Goal: Find specific page/section: Find specific page/section

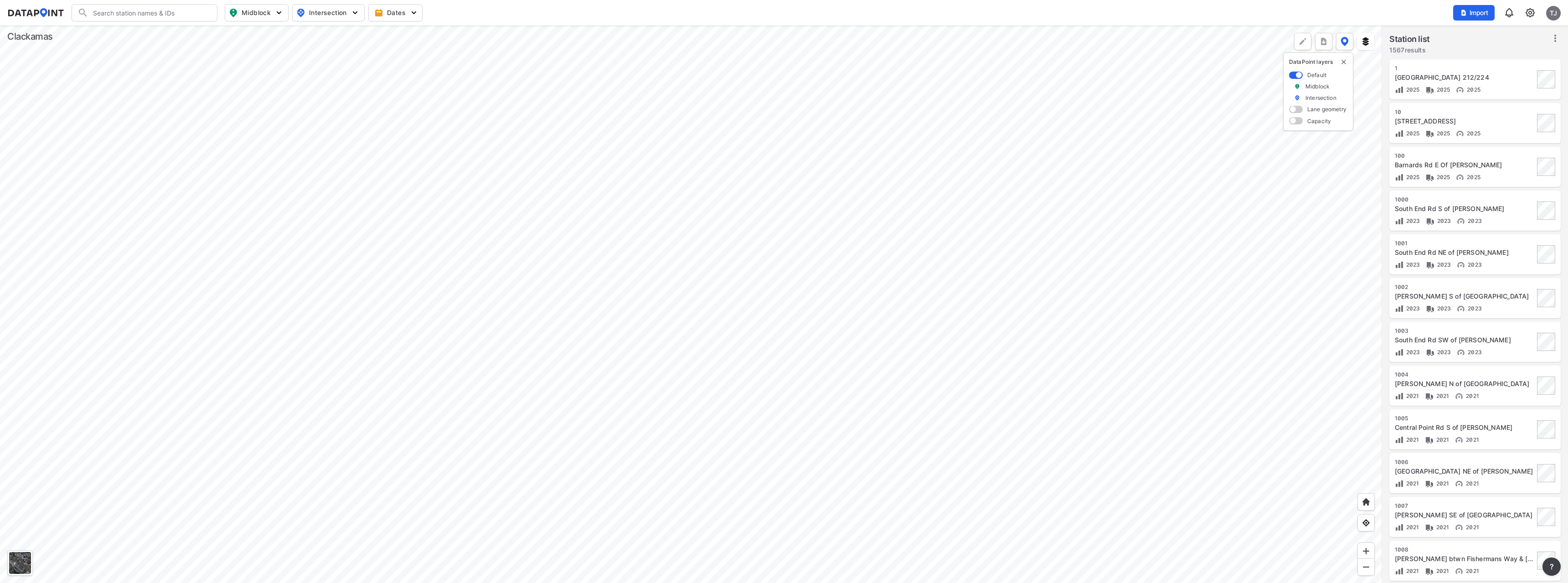
click at [319, 13] on span "Intersection" at bounding box center [327, 13] width 62 height 11
click at [276, 84] on input "Bicycle count" at bounding box center [275, 83] width 9 height 9
checkbox input "true"
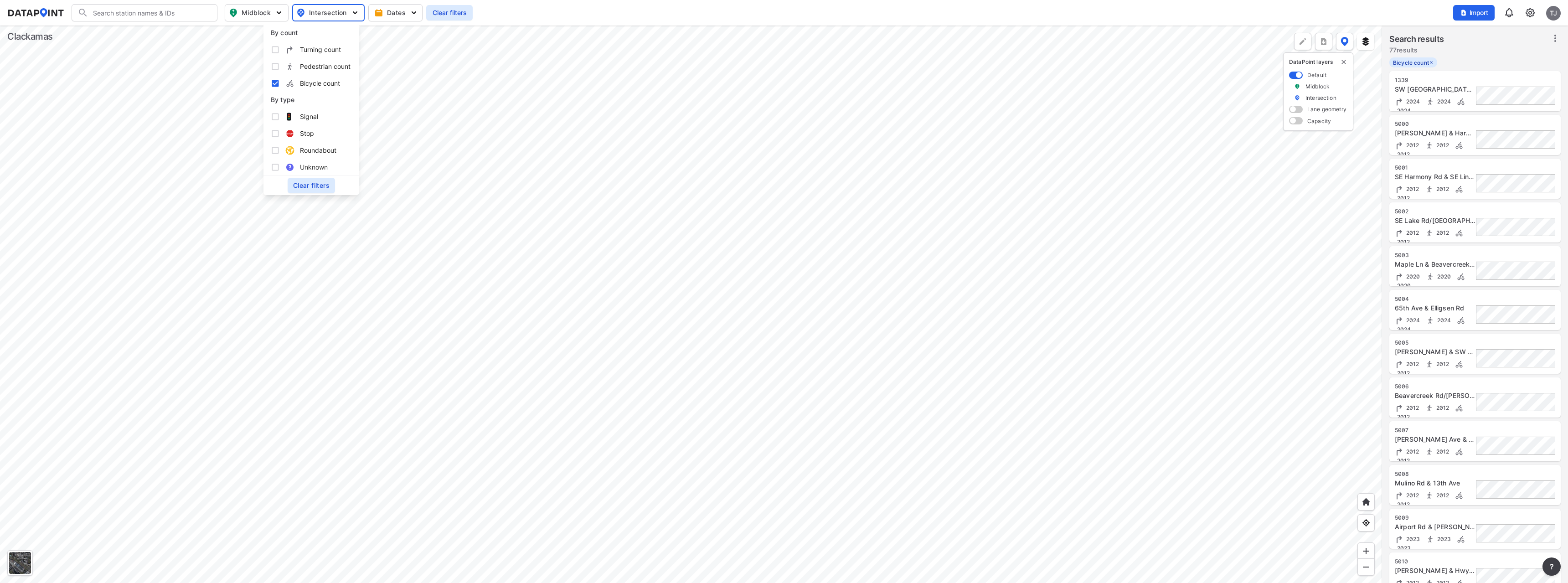
click at [276, 67] on input "Pedestrian count" at bounding box center [275, 67] width 9 height 9
checkbox input "true"
click at [274, 14] on span "Midblock" at bounding box center [256, 13] width 54 height 11
click at [323, 16] on span "Intersection" at bounding box center [328, 13] width 61 height 11
click at [276, 66] on input "Pedestrian count" at bounding box center [275, 67] width 9 height 9
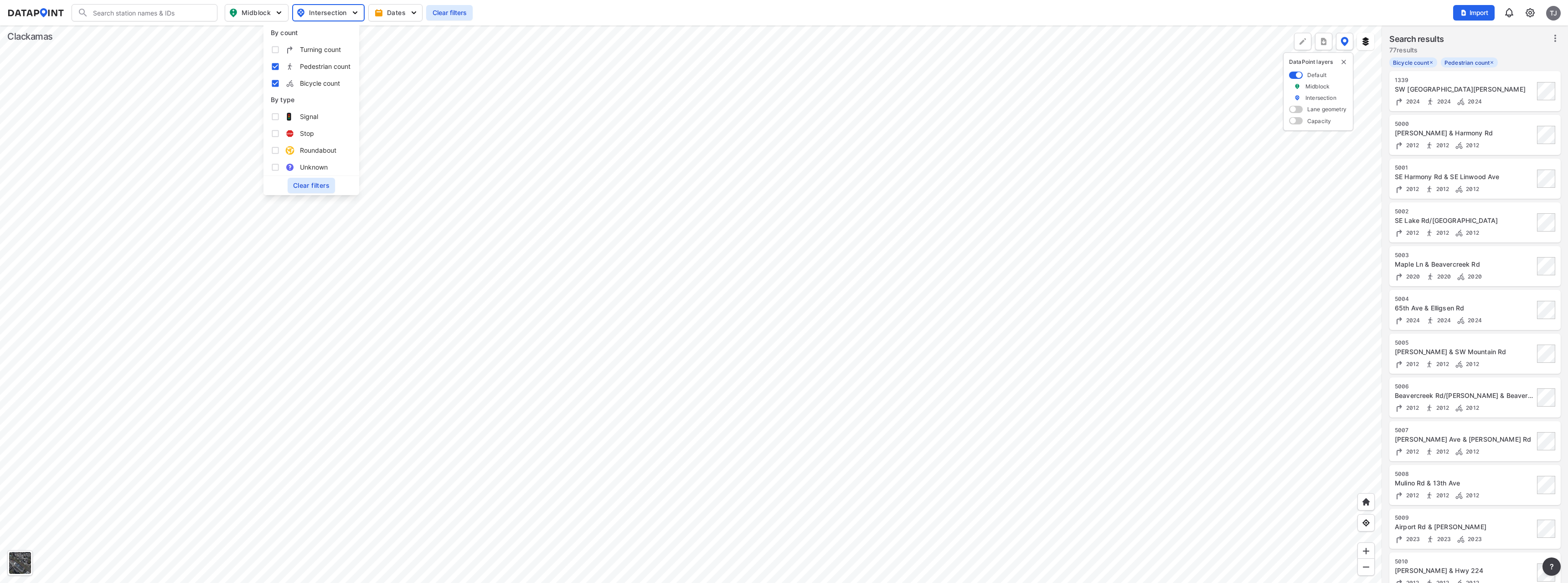
checkbox input "false"
click at [276, 84] on input "Bicycle count" at bounding box center [275, 83] width 9 height 9
checkbox input "false"
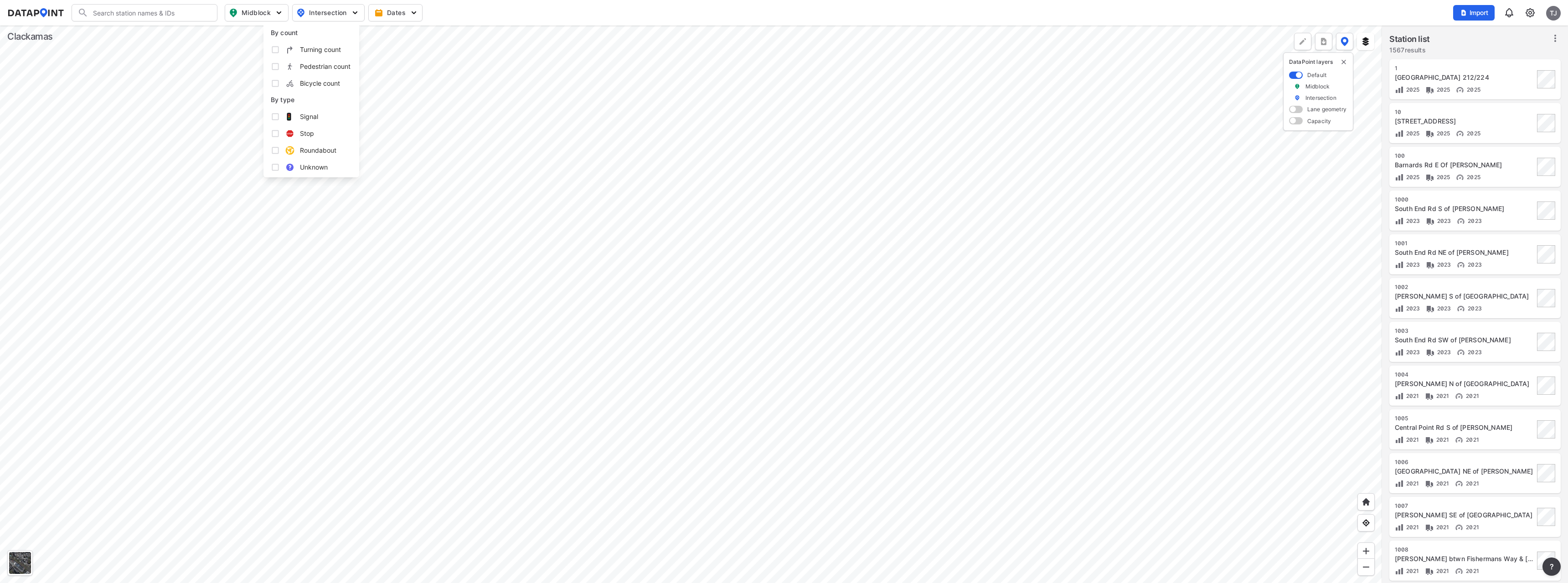
click at [264, 15] on span "Midblock" at bounding box center [256, 13] width 54 height 11
